Goal: Task Accomplishment & Management: Use online tool/utility

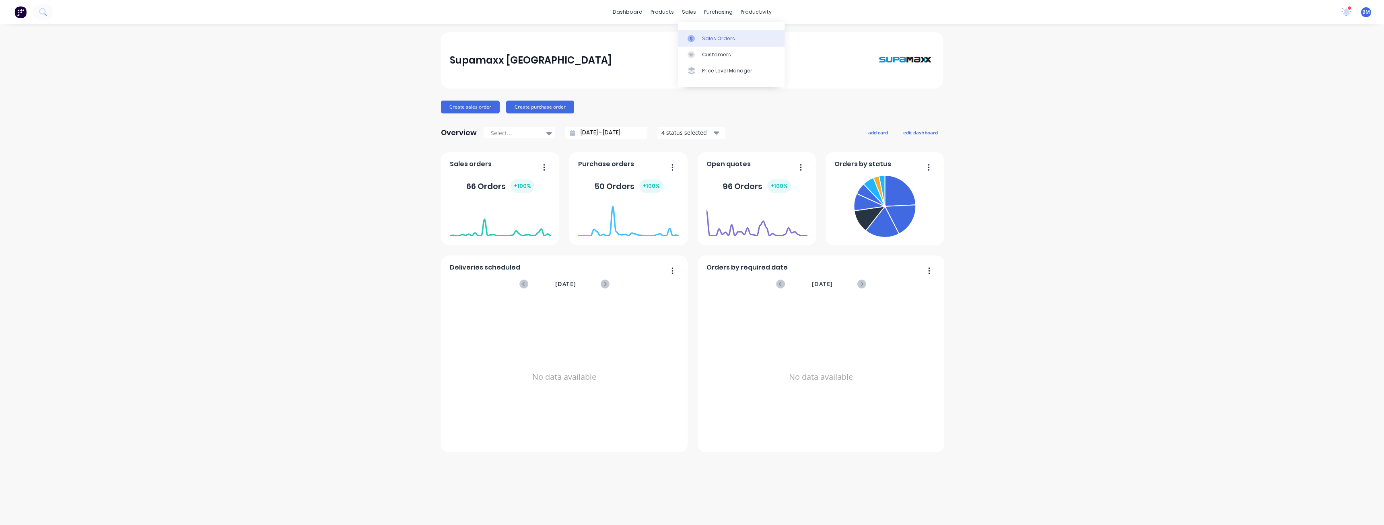
click at [711, 38] on div "Sales Orders" at bounding box center [718, 38] width 33 height 7
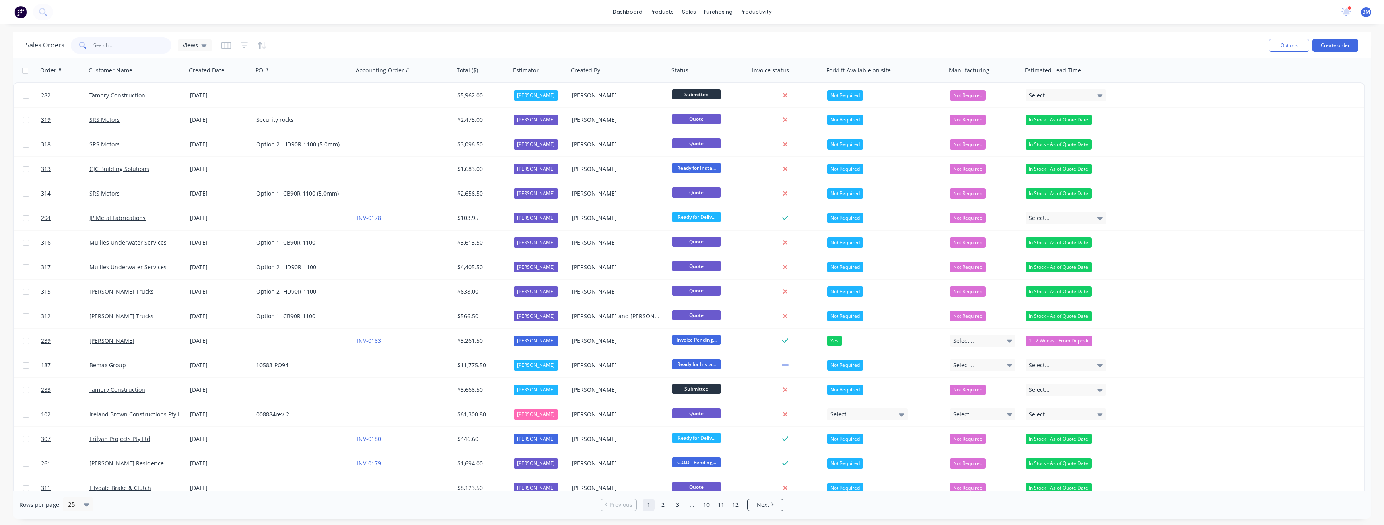
click at [139, 48] on input "text" at bounding box center [132, 45] width 78 height 16
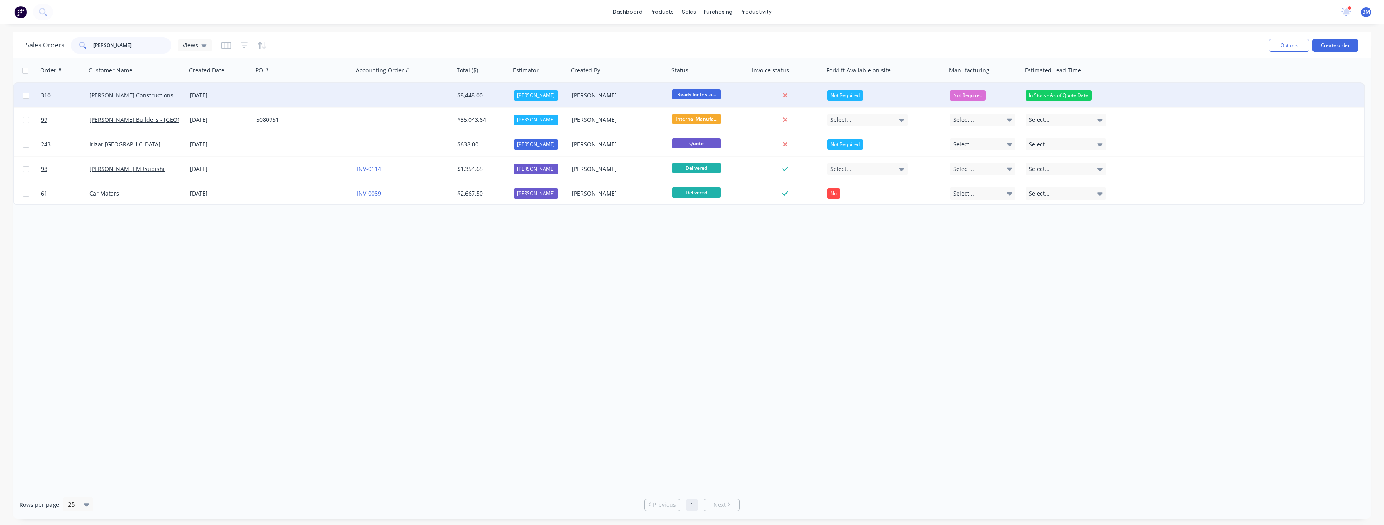
type input "[PERSON_NAME]"
click at [244, 92] on div "[DATE]" at bounding box center [220, 95] width 60 height 8
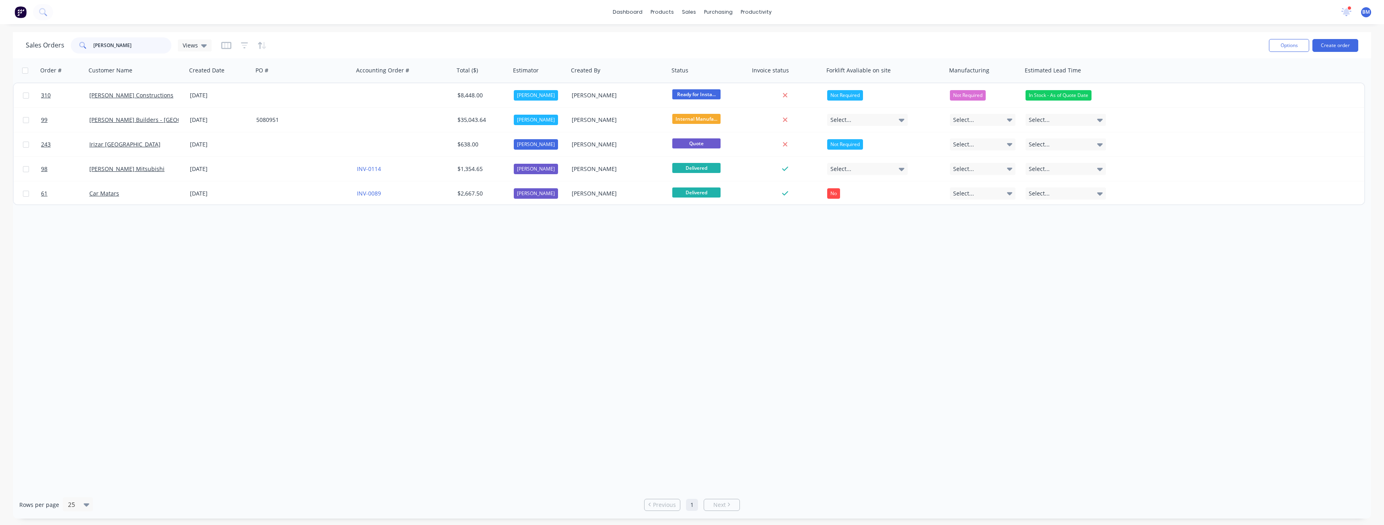
drag, startPoint x: 121, startPoint y: 46, endPoint x: 52, endPoint y: 41, distance: 68.6
click at [52, 41] on div "Sales Orders [PERSON_NAME] Views" at bounding box center [119, 45] width 186 height 16
type input "h troon"
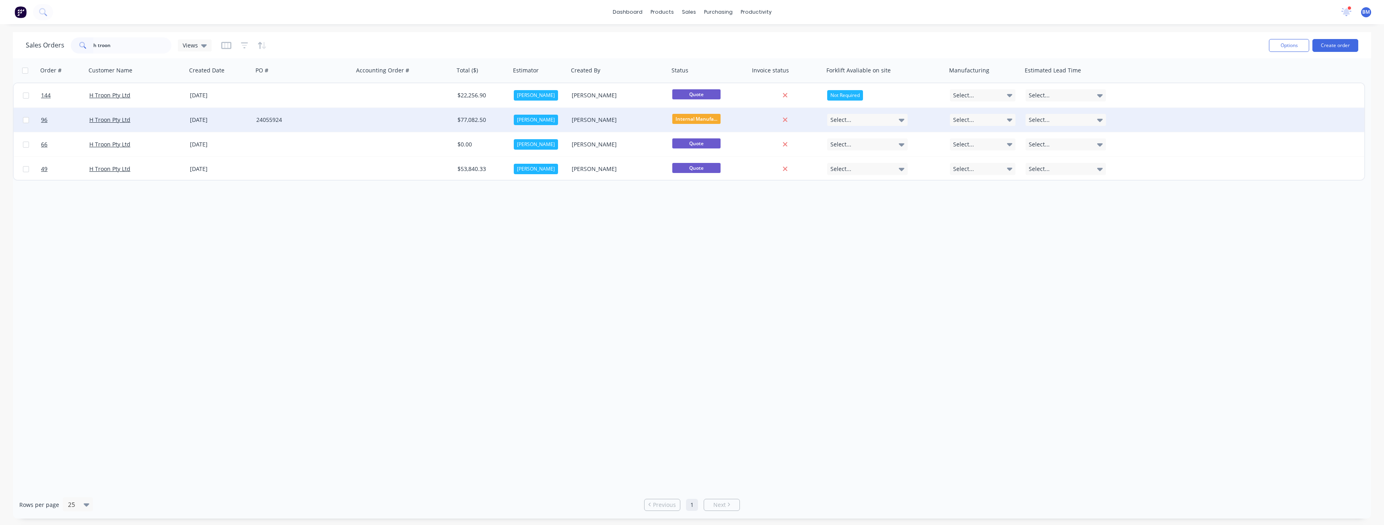
click at [356, 115] on div at bounding box center [404, 120] width 101 height 24
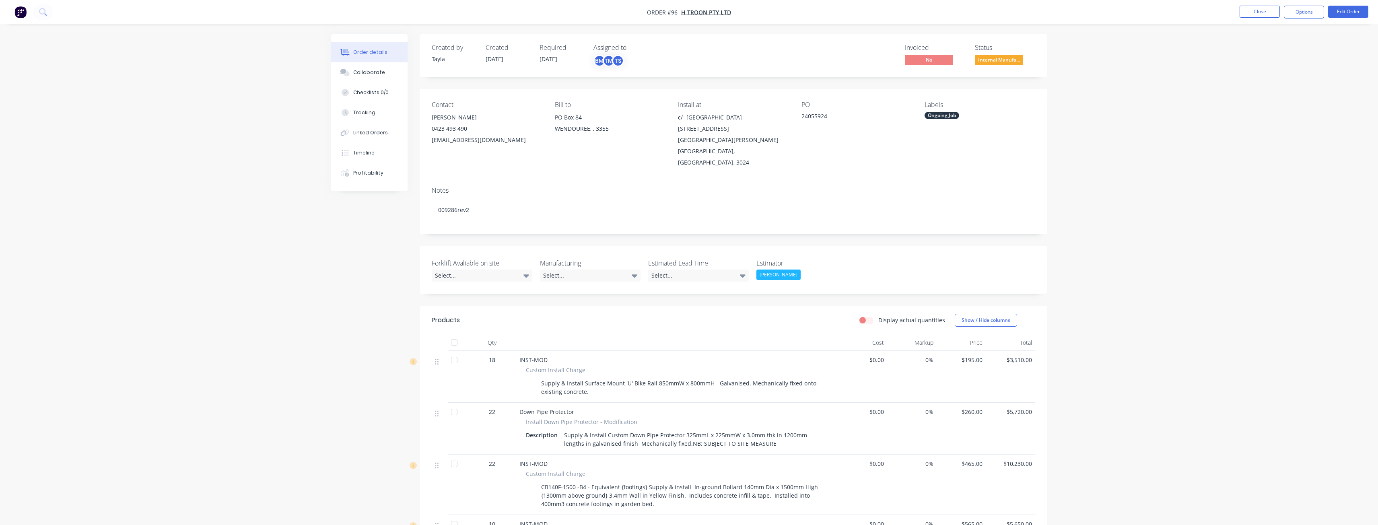
click at [21, 11] on img "button" at bounding box center [20, 12] width 12 height 12
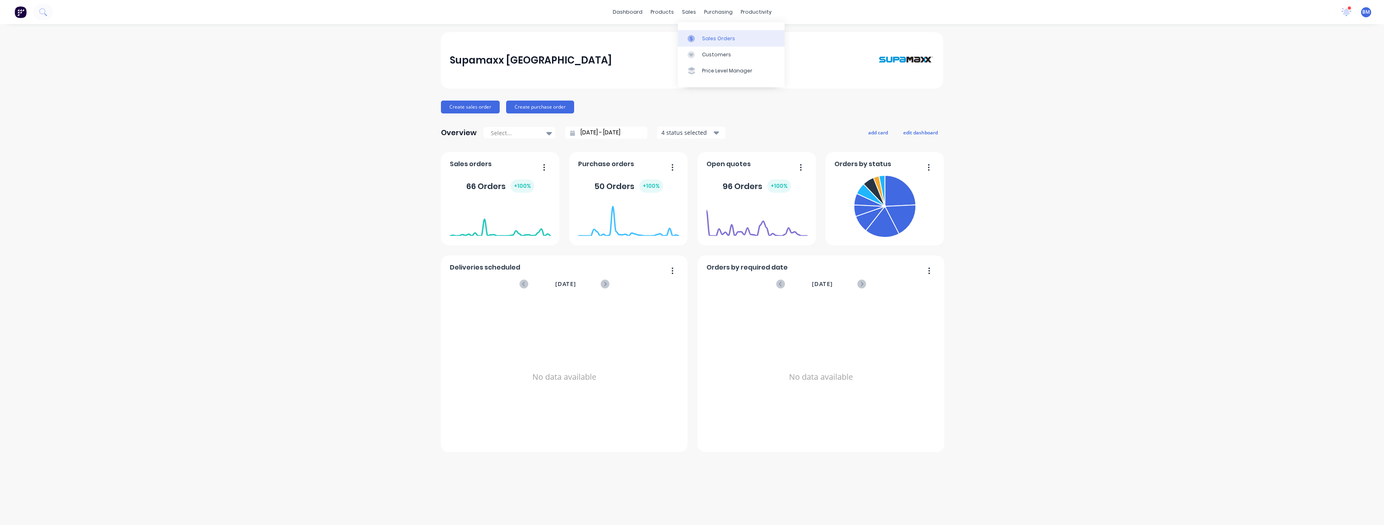
click at [719, 37] on div "Sales Orders" at bounding box center [718, 38] width 33 height 7
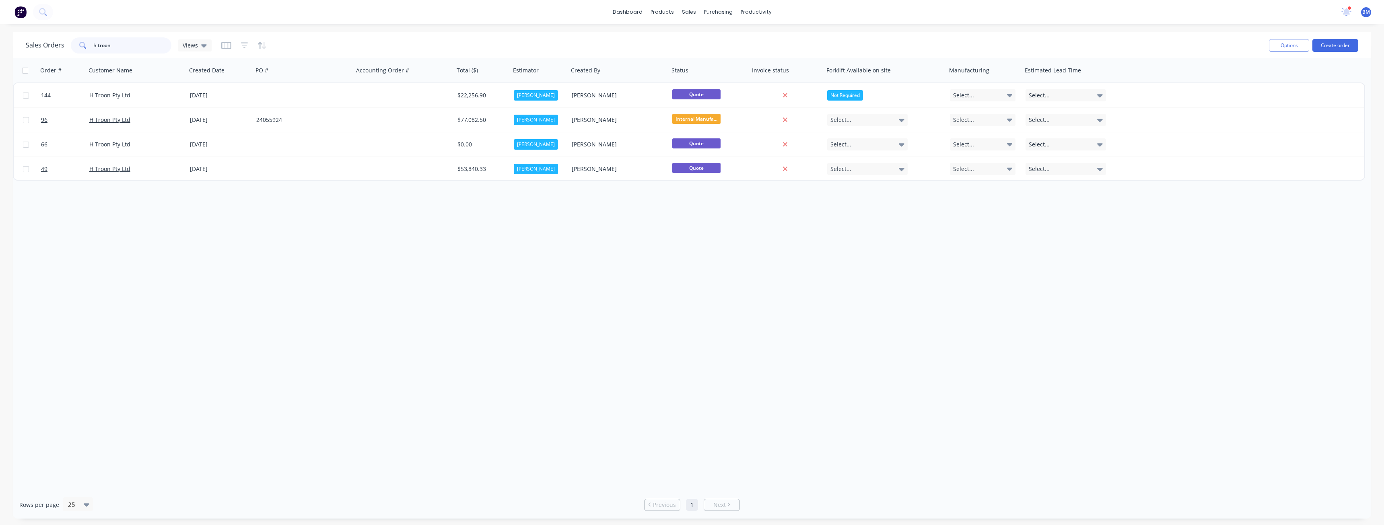
drag, startPoint x: 121, startPoint y: 47, endPoint x: 86, endPoint y: 46, distance: 34.2
click at [87, 46] on div "h troon" at bounding box center [121, 45] width 101 height 16
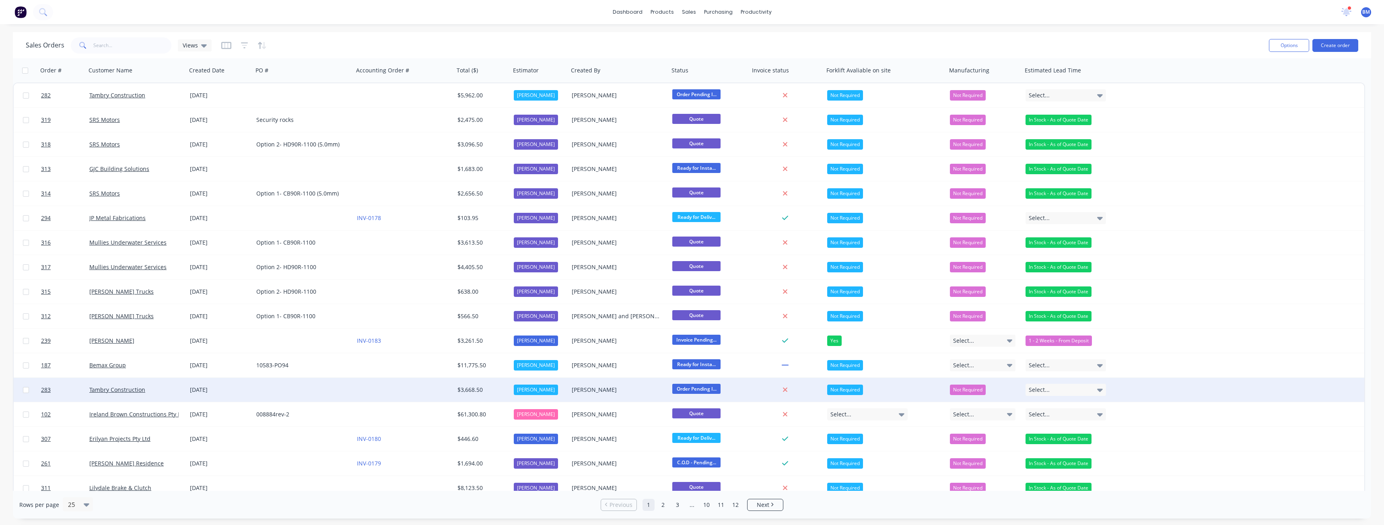
click at [314, 387] on div at bounding box center [303, 390] width 101 height 24
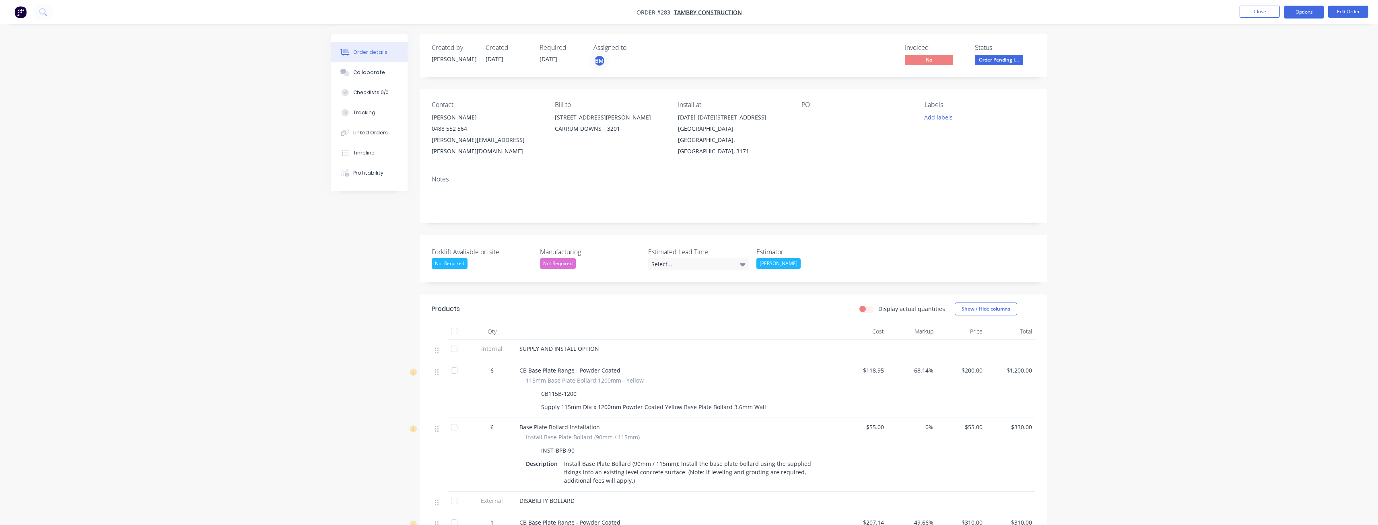
click at [1297, 11] on button "Options" at bounding box center [1304, 12] width 40 height 13
click at [1271, 210] on div "Convert to Quote" at bounding box center [1280, 210] width 74 height 12
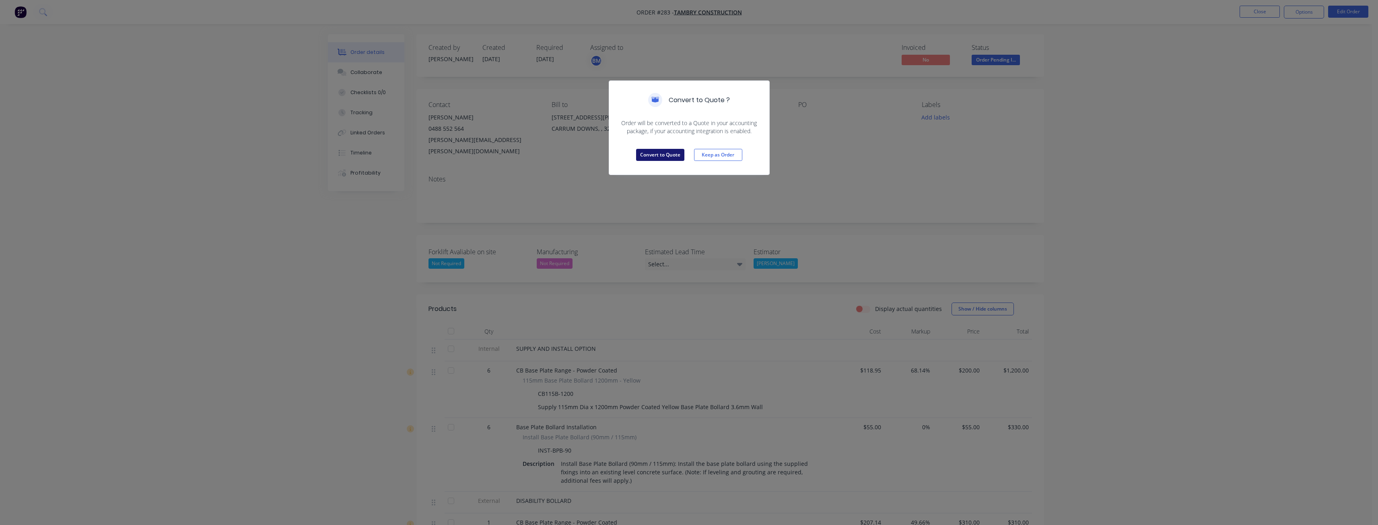
click at [667, 155] on button "Convert to Quote" at bounding box center [660, 155] width 48 height 12
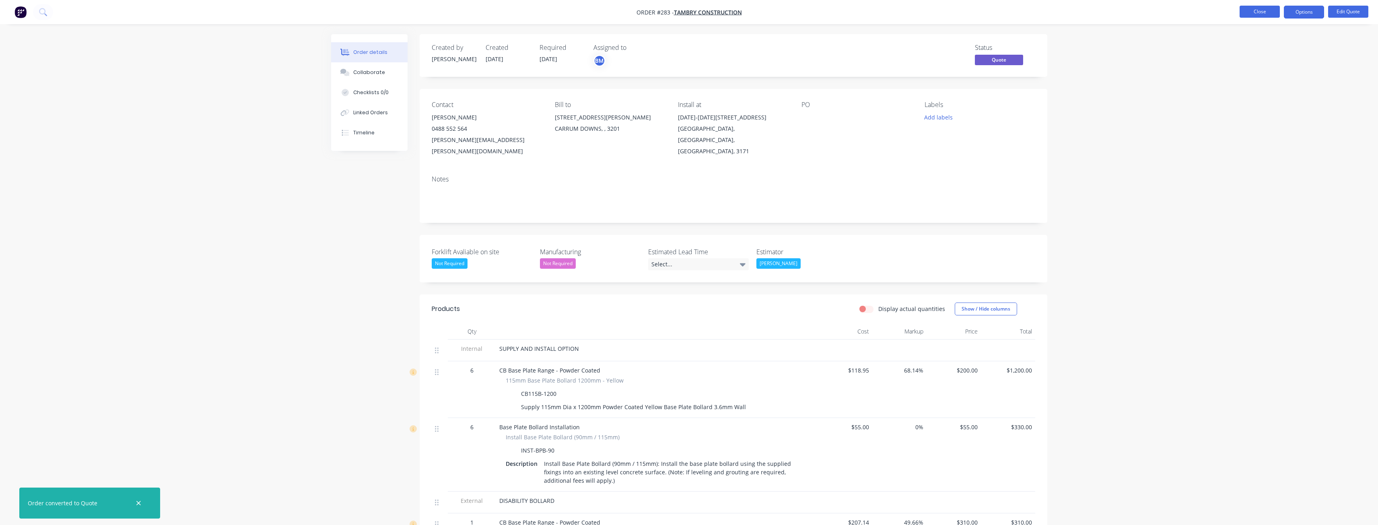
click at [1264, 10] on button "Close" at bounding box center [1260, 12] width 40 height 12
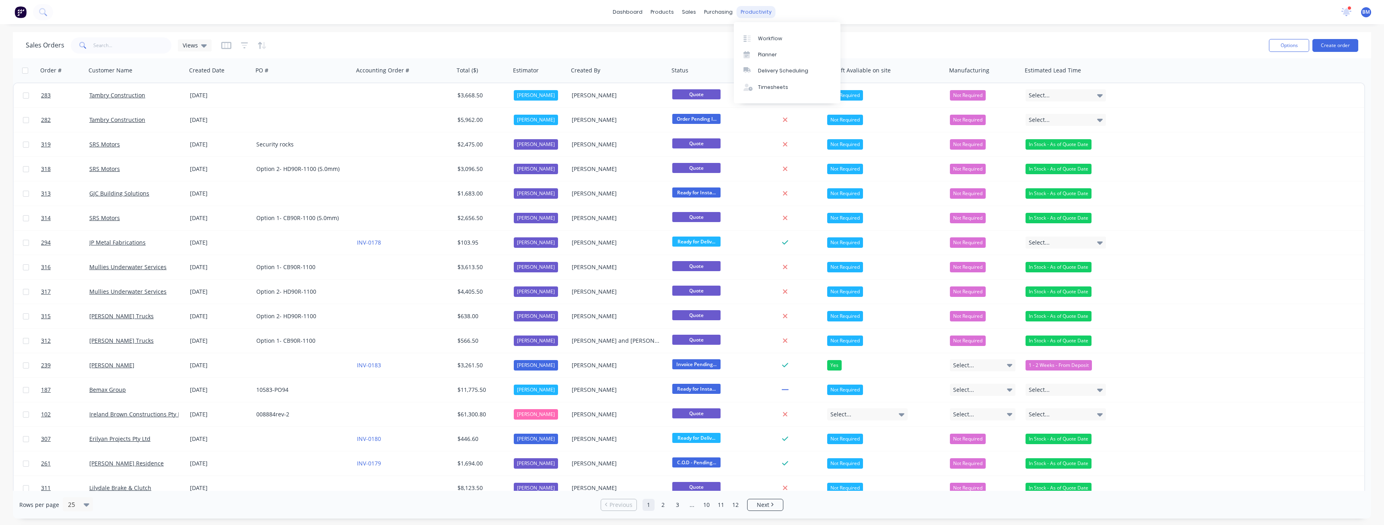
click at [758, 11] on div "productivity" at bounding box center [756, 12] width 39 height 12
click at [770, 51] on div "Planner" at bounding box center [767, 54] width 19 height 7
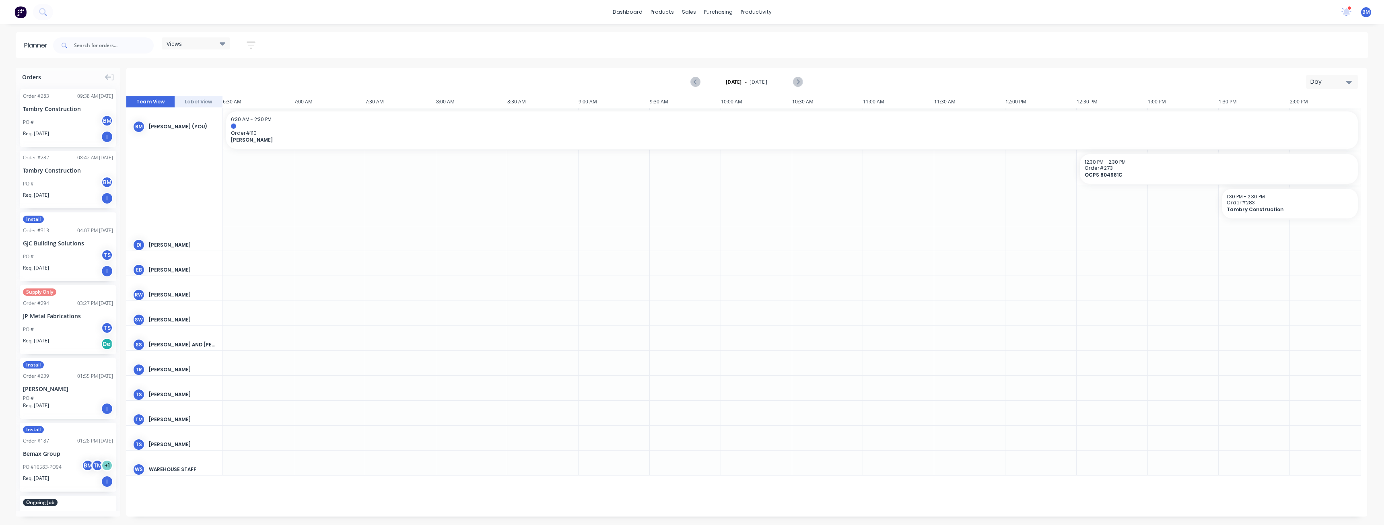
click at [1336, 80] on div "Day" at bounding box center [1328, 82] width 37 height 8
click at [1303, 136] on div "Month" at bounding box center [1318, 136] width 80 height 16
